Goal: Participate in discussion: Engage in conversation with other users on a specific topic

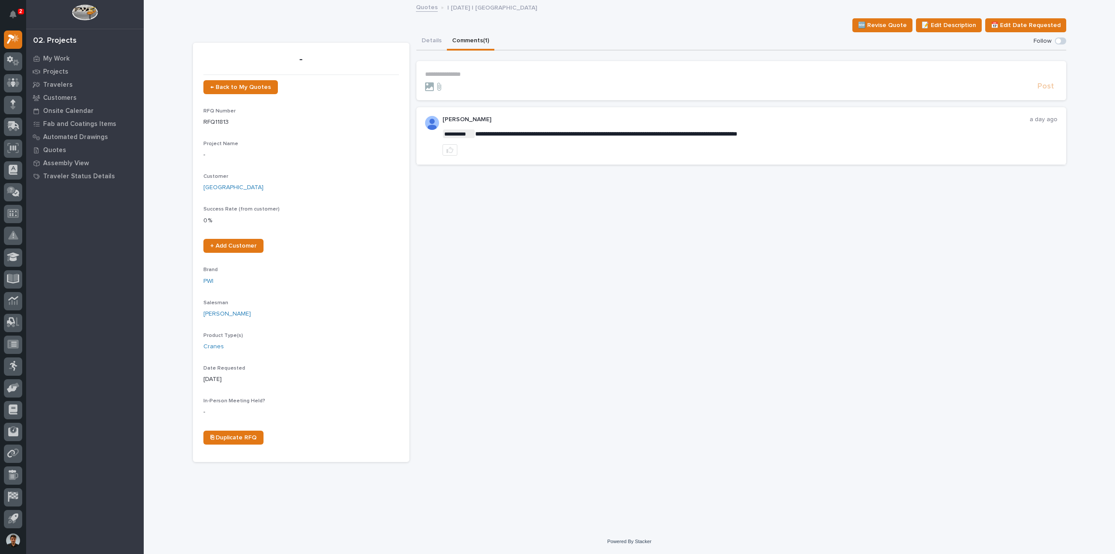
click at [449, 72] on p "**********" at bounding box center [741, 74] width 632 height 7
click at [1055, 93] on button "Post" at bounding box center [1046, 90] width 24 height 10
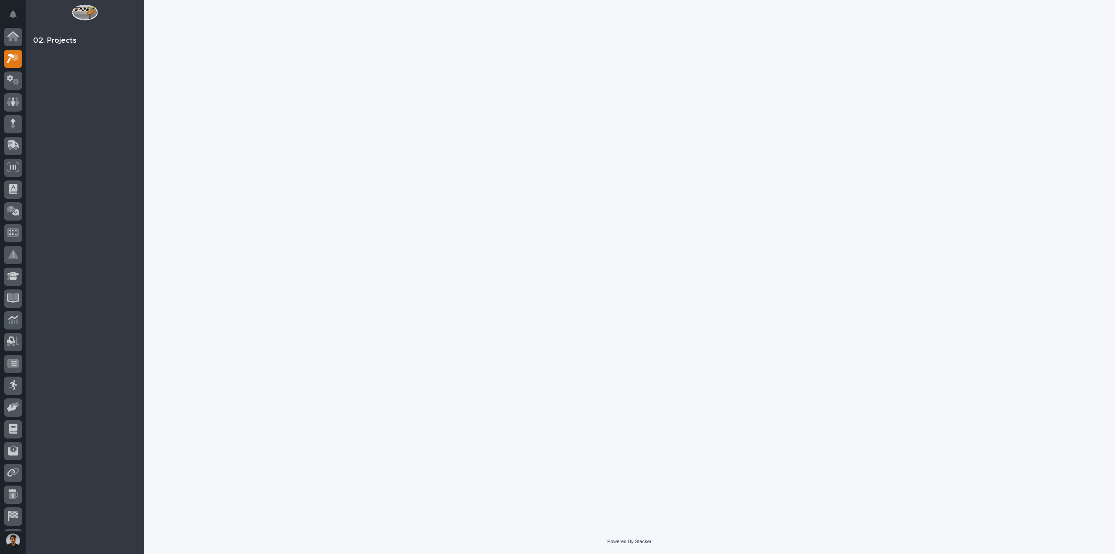
scroll to position [19, 0]
